Goal: Task Accomplishment & Management: Manage account settings

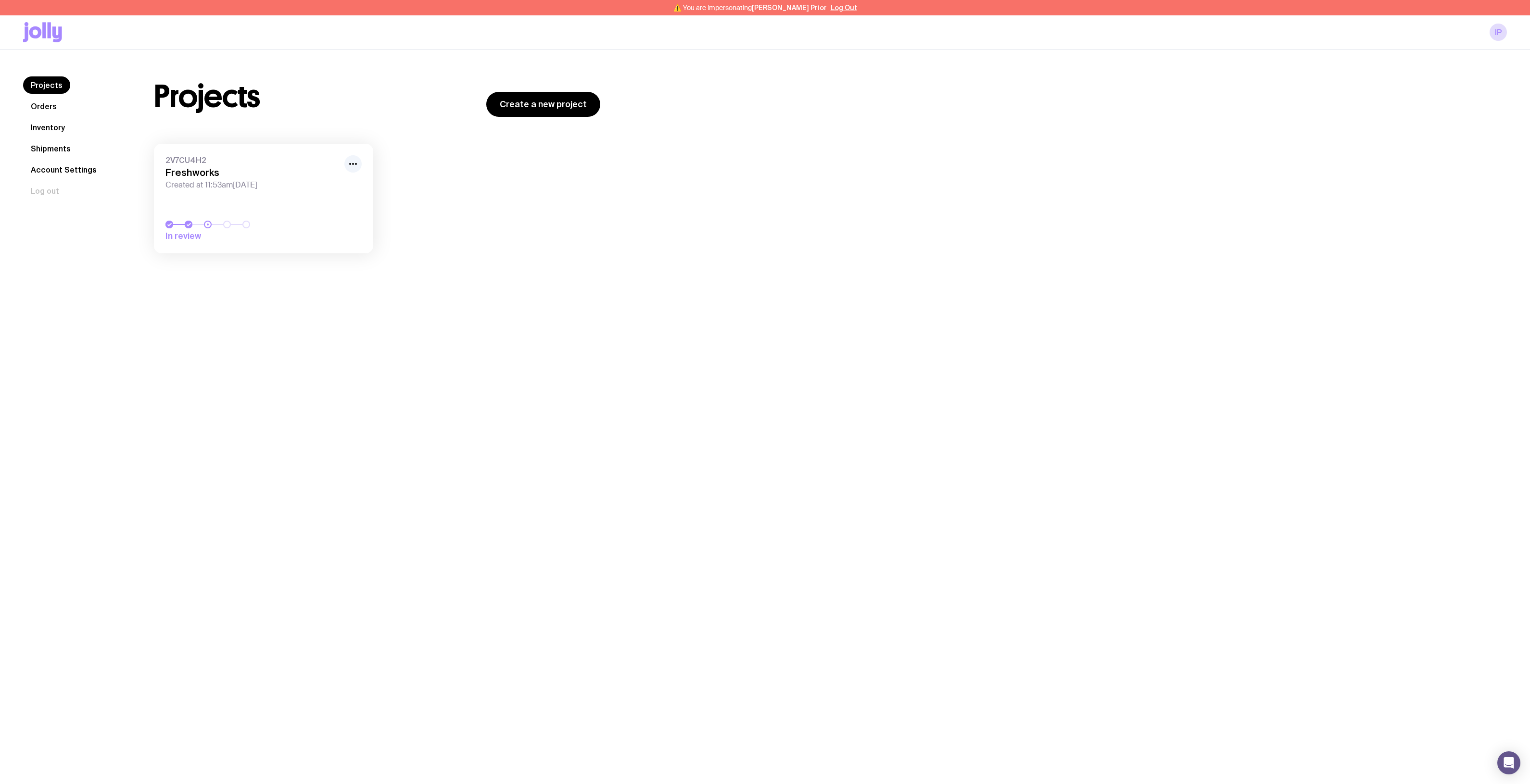
click at [349, 161] on icon "button" at bounding box center [353, 164] width 11 height 11
click at [337, 189] on div "Rename Hide" at bounding box center [330, 192] width 61 height 35
click at [326, 184] on button "Rename" at bounding box center [330, 185] width 46 height 10
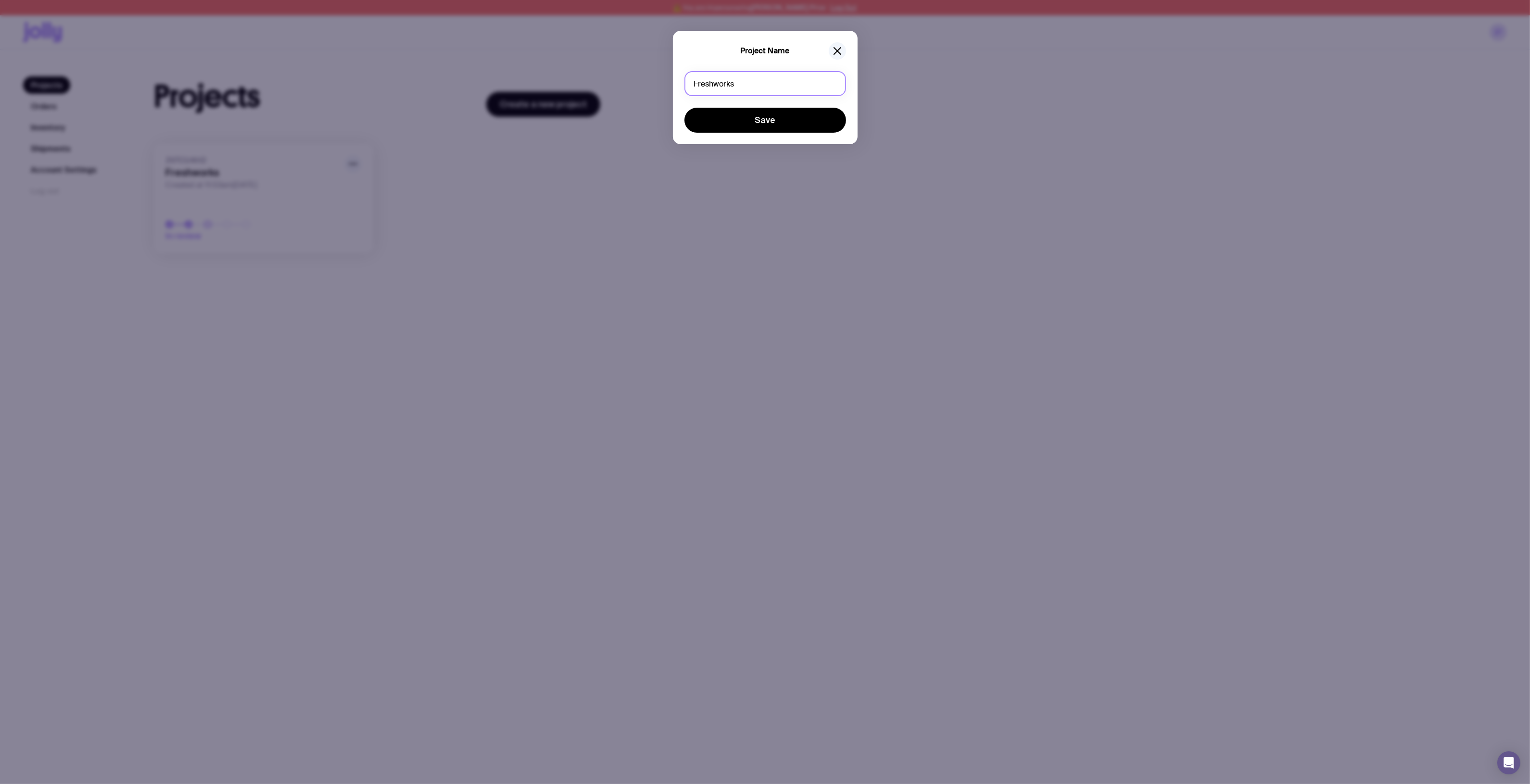
drag, startPoint x: 756, startPoint y: 84, endPoint x: 447, endPoint y: 85, distance: 309.0
click at [615, 85] on div "Project Name Freshworks Save" at bounding box center [765, 392] width 1530 height 784
click at [685, 108] on button "Save" at bounding box center [765, 120] width 161 height 25
type input "C"
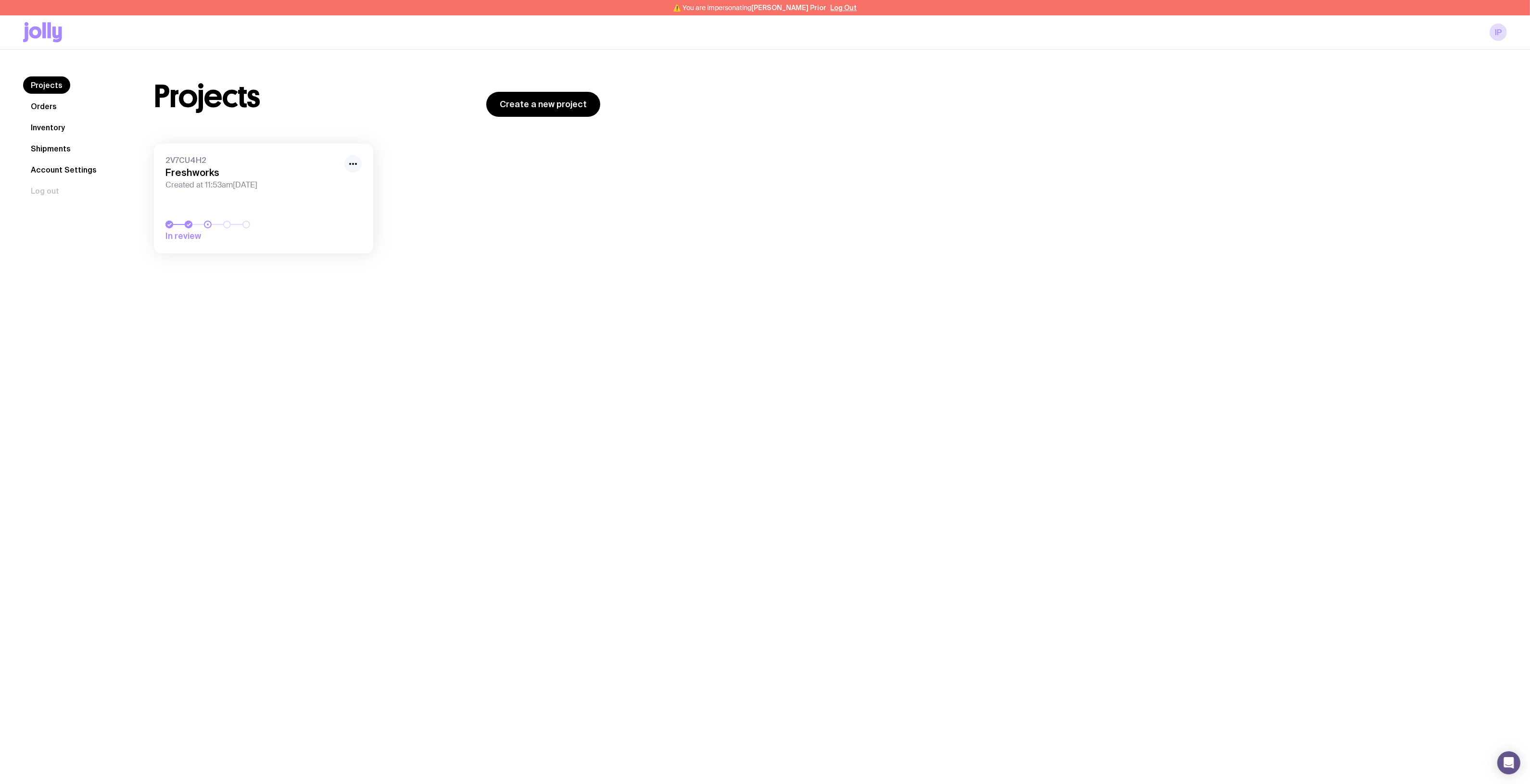
click at [353, 160] on icon "button" at bounding box center [353, 164] width 11 height 11
click at [334, 181] on button "Rename" at bounding box center [330, 185] width 46 height 10
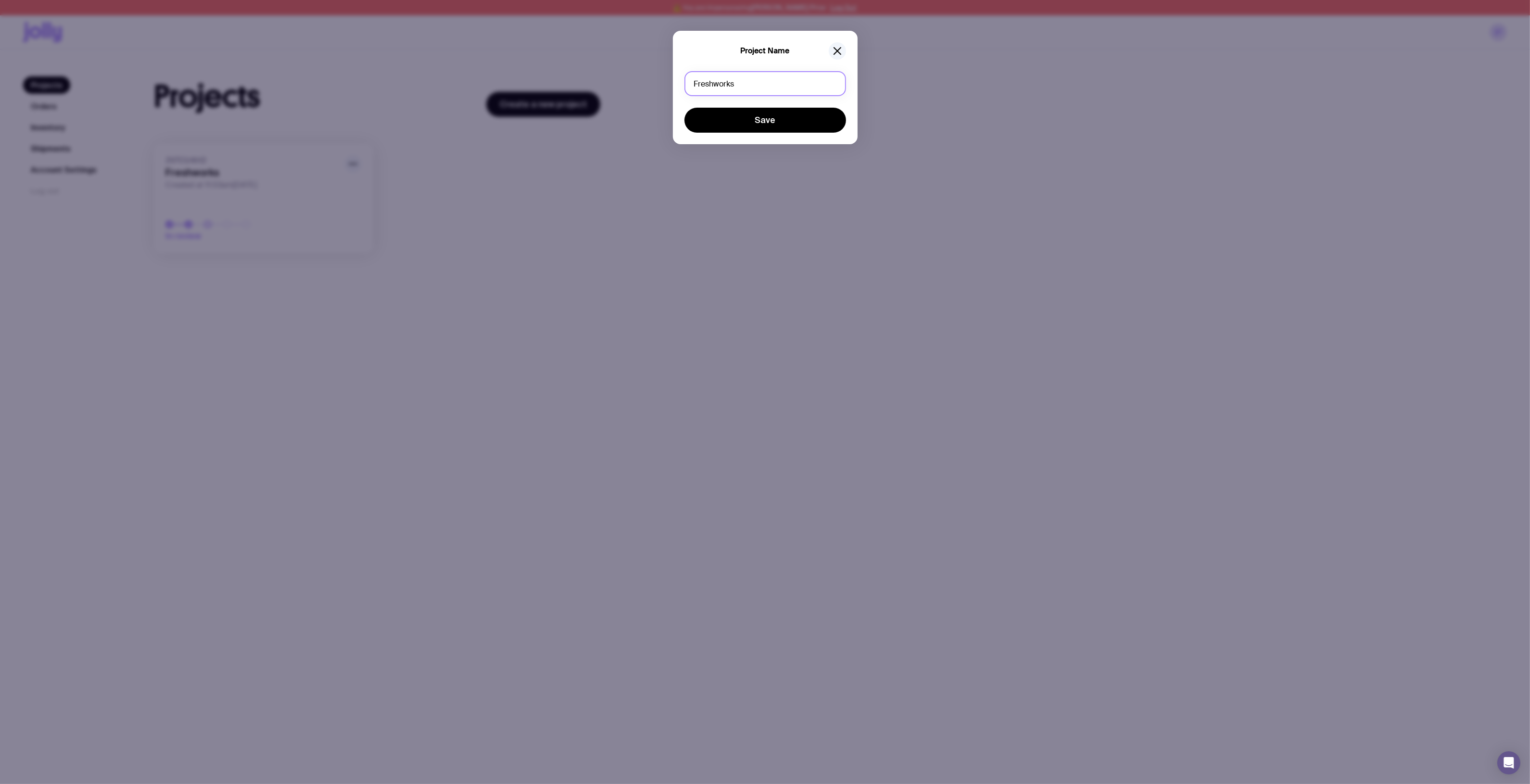
click at [576, 77] on div "Project Name Freshworks Save" at bounding box center [765, 392] width 1530 height 784
type input "Client packs"
click at [715, 121] on button "Save" at bounding box center [765, 120] width 161 height 25
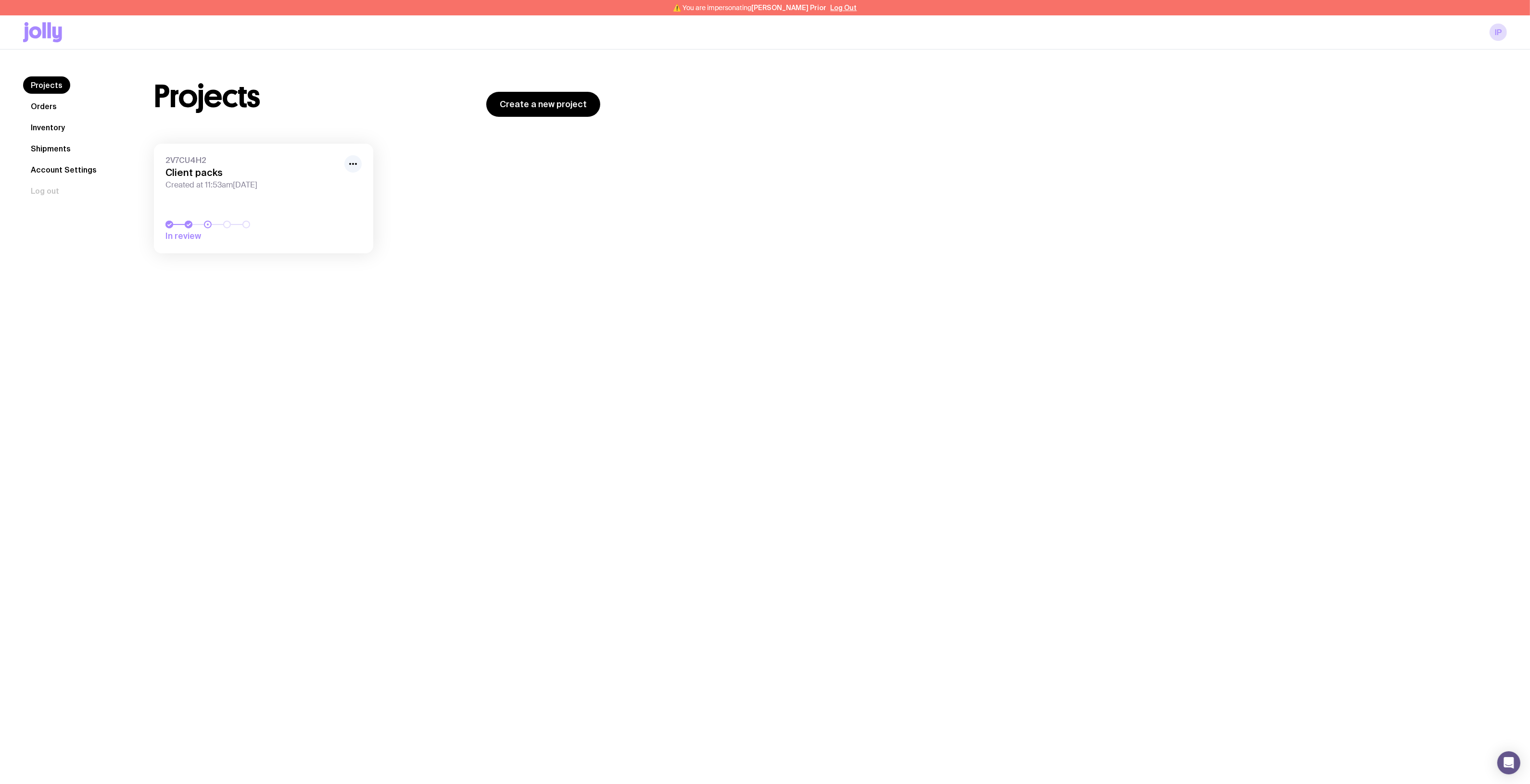
click at [515, 242] on div "2V7CU4H2 Client packs Created at 11:53am, Thu 12th Jun 2025 In review Load more" at bounding box center [376, 203] width 446 height 119
click at [431, 126] on div "Projects Create a new project 2V7CU4H2 Client packs Created at 11:53am, Thu 12t…" at bounding box center [377, 169] width 493 height 186
click at [323, 187] on button "Rename" at bounding box center [330, 185] width 46 height 10
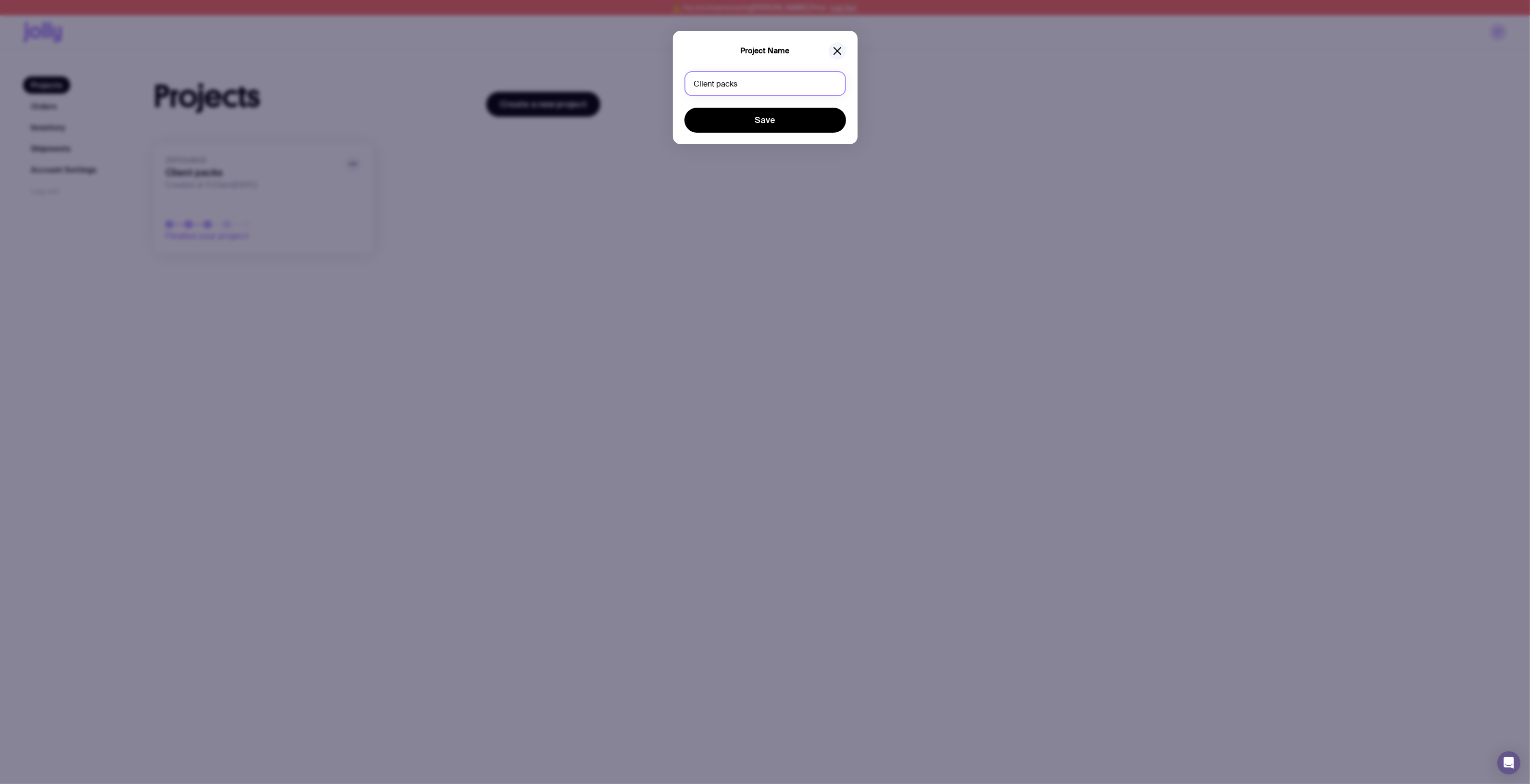
drag, startPoint x: 740, startPoint y: 83, endPoint x: 470, endPoint y: 85, distance: 270.0
click at [553, 85] on div "Project Name Client packs Save" at bounding box center [765, 392] width 1530 height 784
type input "Freshworks | Swag packs"
click at [768, 120] on button "Save" at bounding box center [765, 120] width 161 height 25
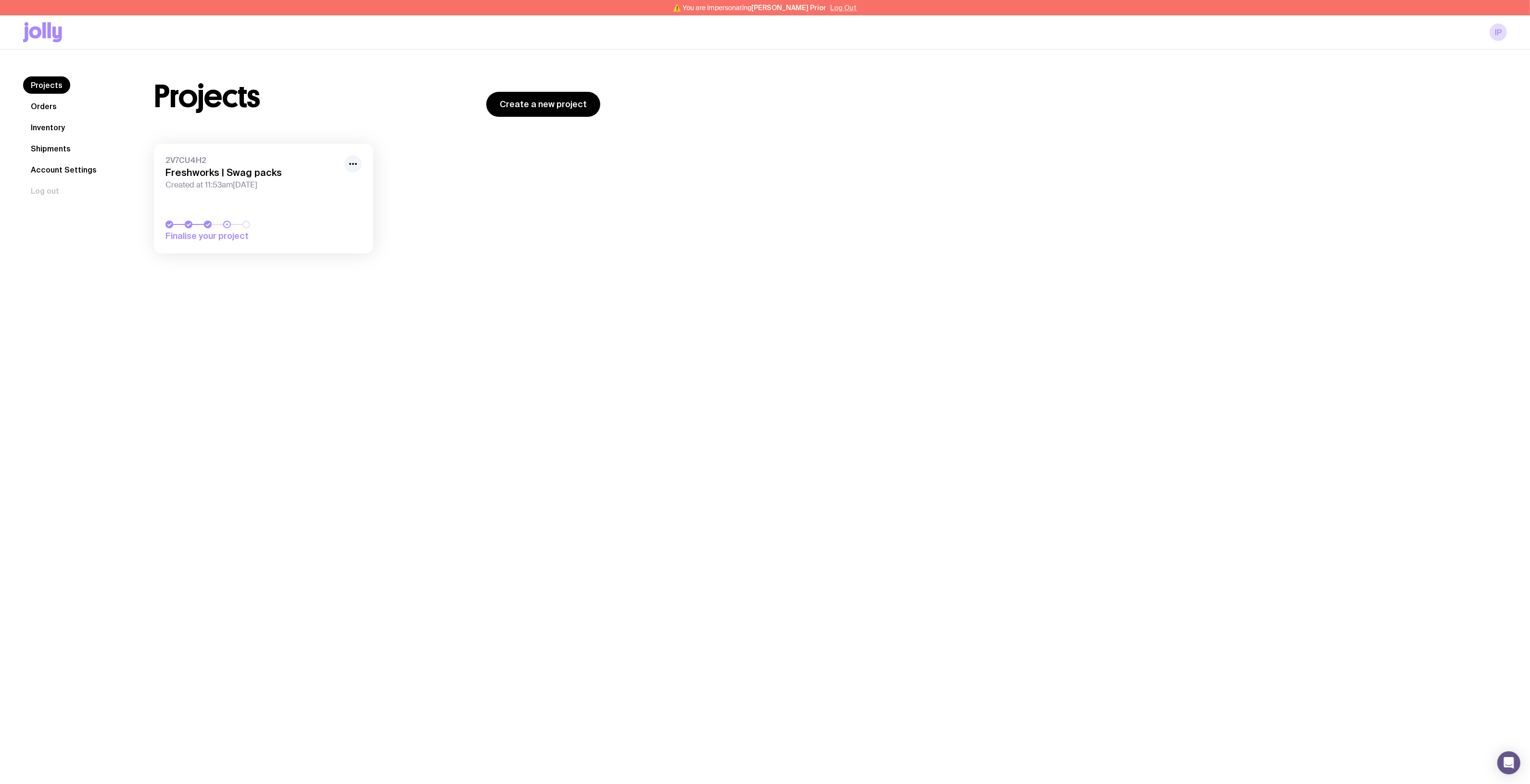
click at [831, 10] on button "Log Out" at bounding box center [844, 8] width 27 height 8
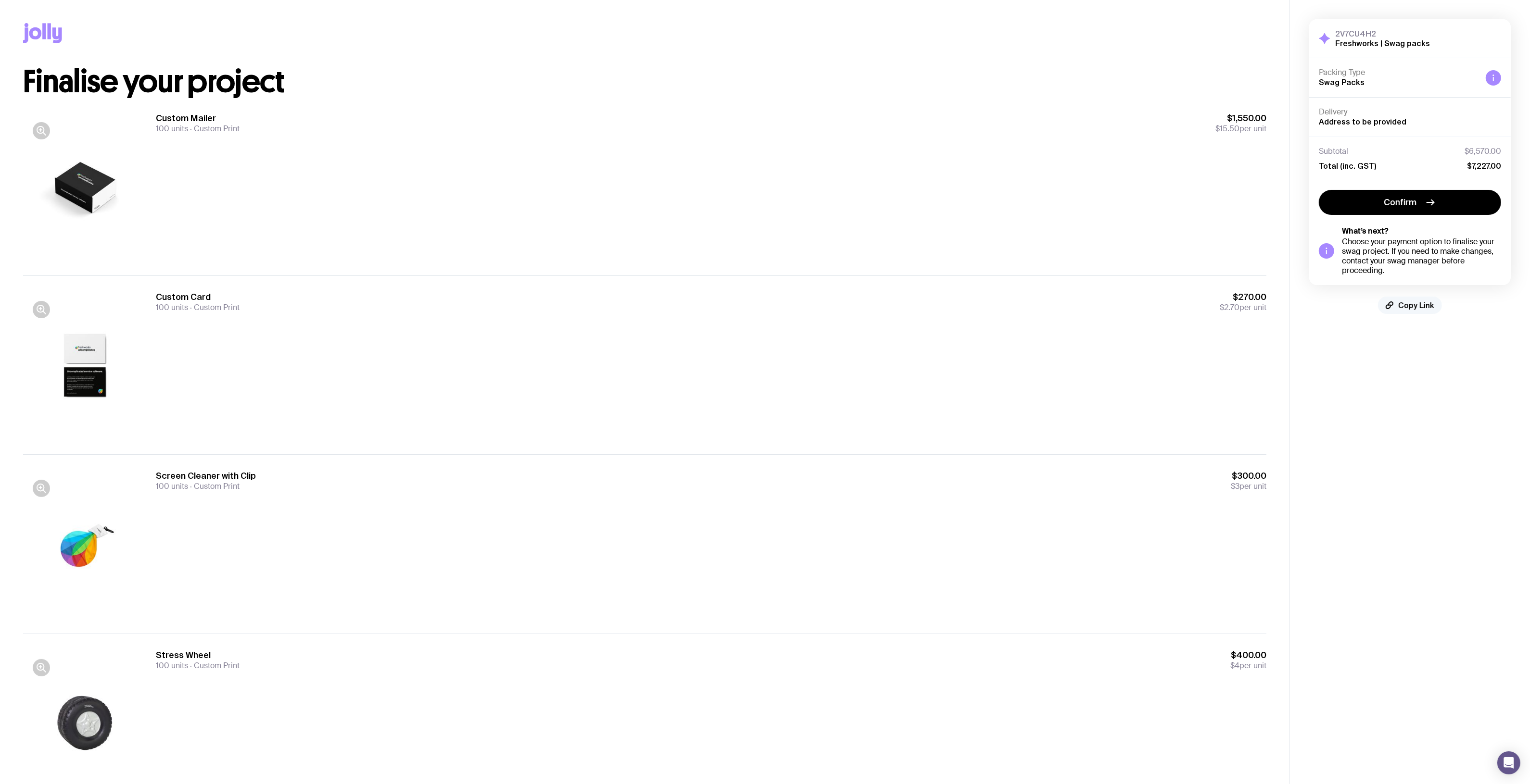
click at [1424, 308] on span "Copy Link" at bounding box center [1416, 306] width 36 height 10
click at [1422, 383] on aside "2V7CU4H2 Freshworks | Swag packs Hide Details Packing Type Swag Packs Delivery …" at bounding box center [1410, 595] width 241 height 1190
click at [515, 254] on div "Custom Mailer 100 units Custom Print $1,550.00 $15.50 per unit" at bounding box center [711, 186] width 1111 height 148
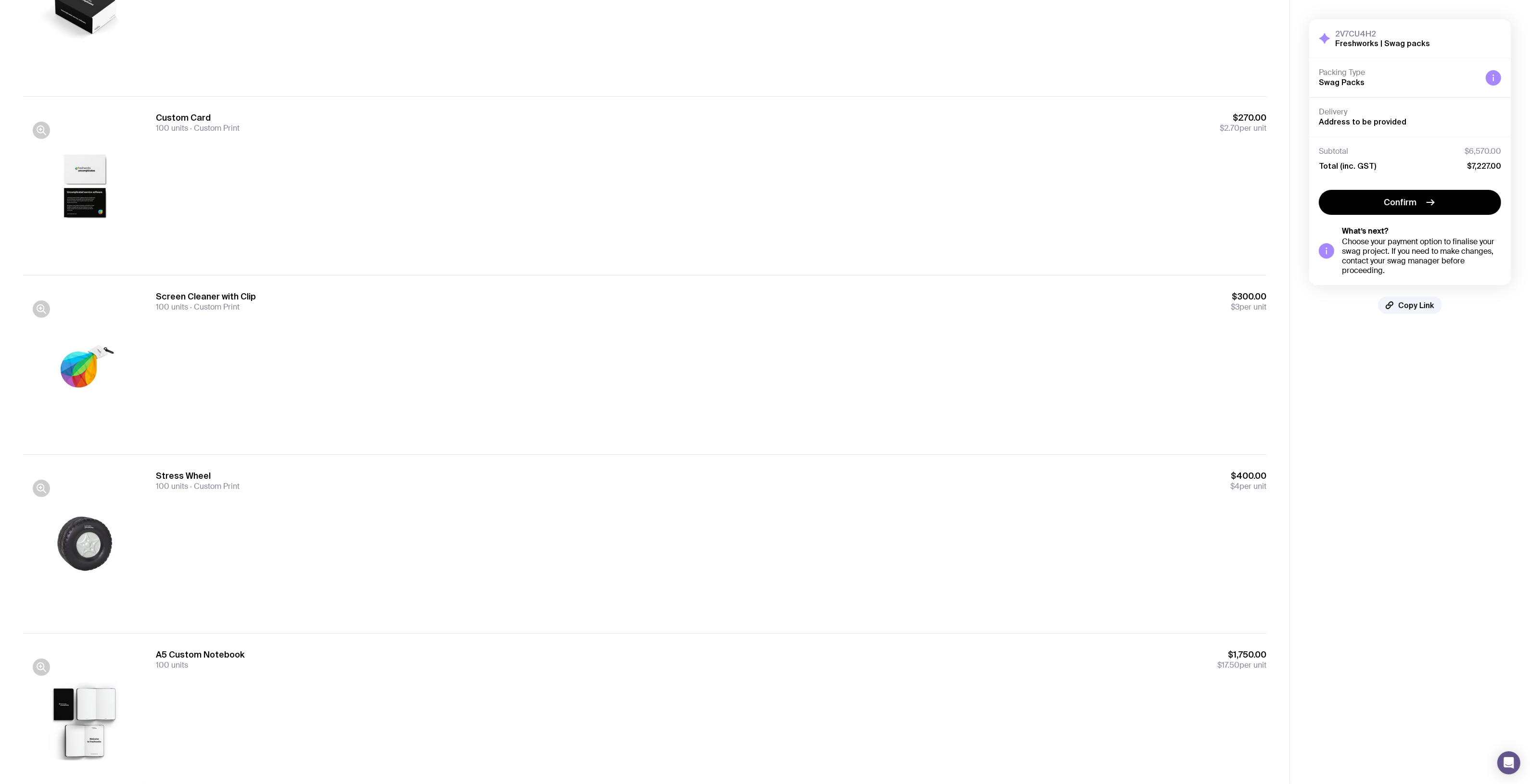
scroll to position [45, 0]
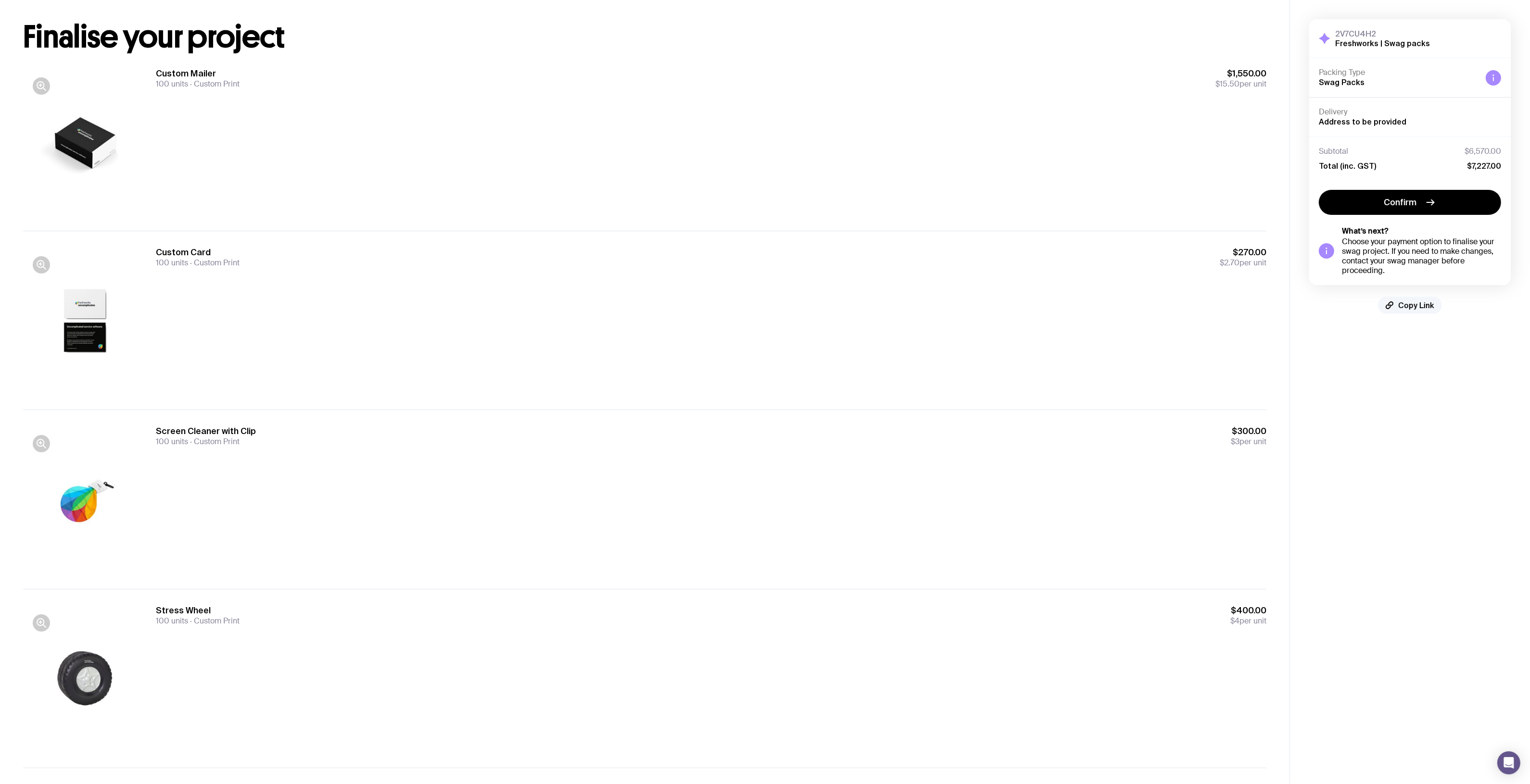
click at [1405, 302] on span "Copy Link" at bounding box center [1416, 306] width 36 height 10
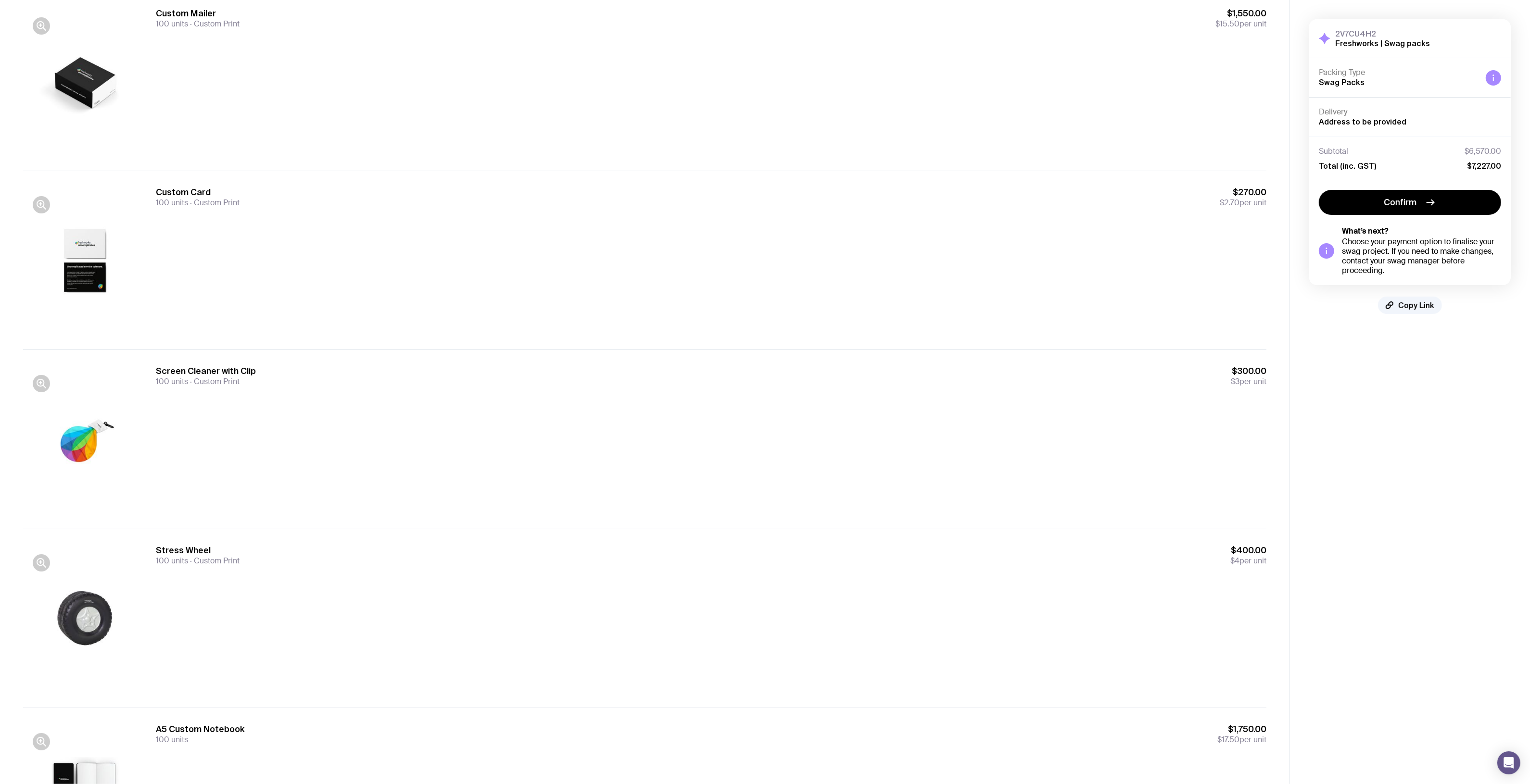
scroll to position [0, 0]
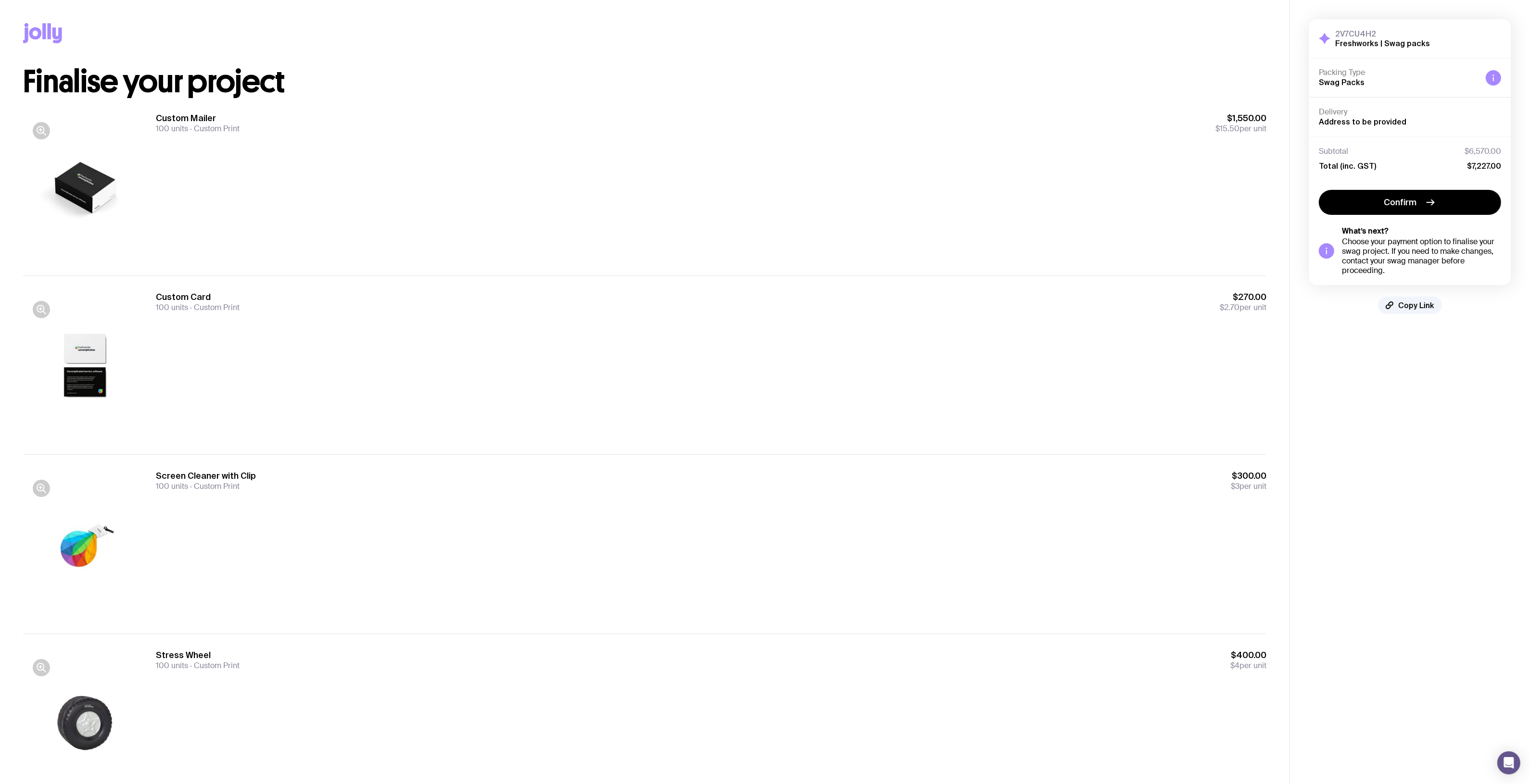
click at [1405, 296] on div "2V7CU4H2 Freshworks | Swag packs Hide Details Packing Type Swag Packs Delivery …" at bounding box center [1410, 166] width 202 height 295
click at [1417, 307] on span "Copy Link" at bounding box center [1416, 306] width 36 height 10
click at [679, 185] on div "Custom Mailer 100 units Custom Print $1,550.00 $15.50 per unit" at bounding box center [711, 186] width 1111 height 148
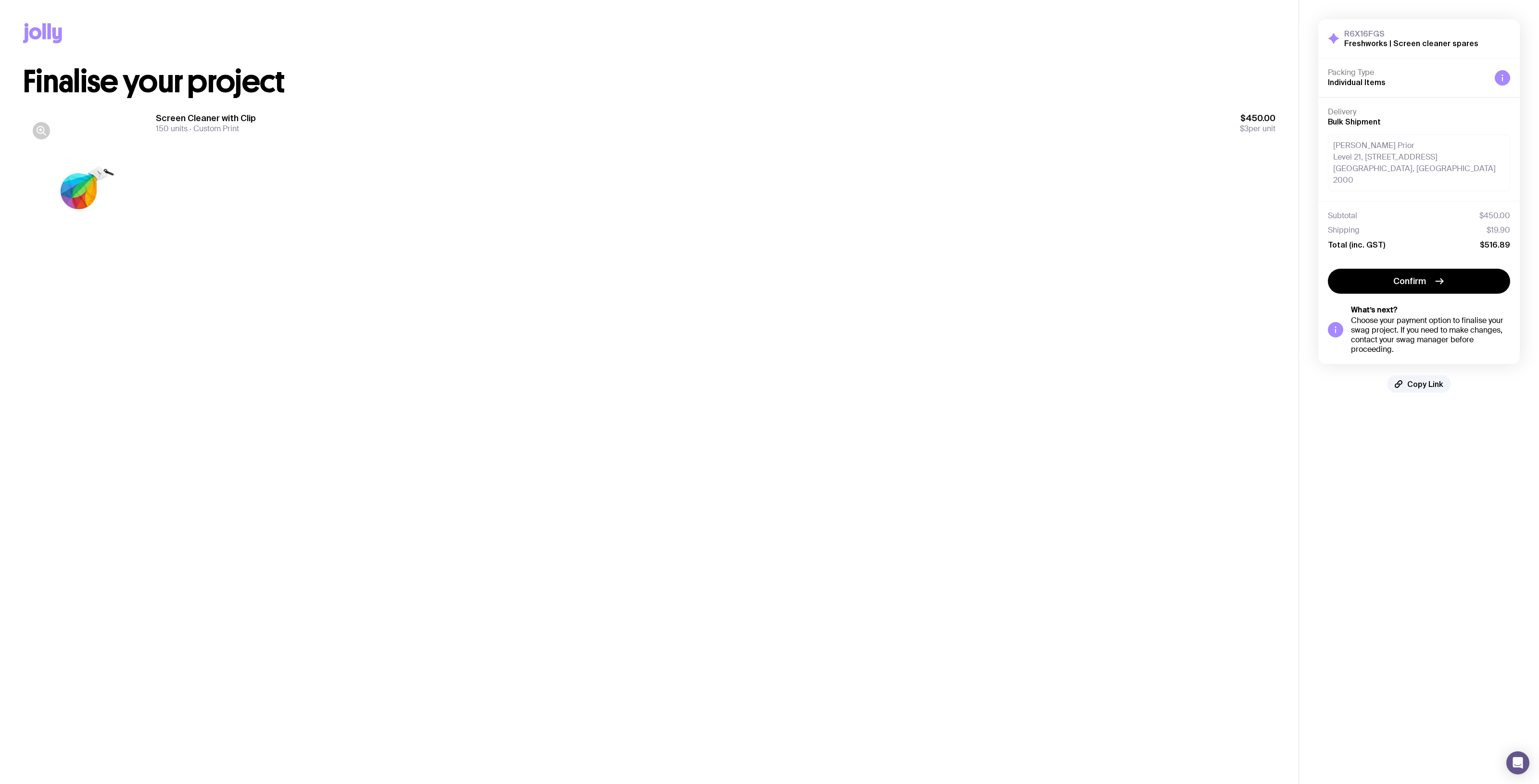
click at [551, 175] on div "Screen Cleaner with Clip 150 units Custom Print $450.00 $3 per unit" at bounding box center [716, 186] width 1120 height 148
click at [1421, 378] on button "Copy Link" at bounding box center [1419, 384] width 64 height 17
